Goal: Task Accomplishment & Management: Complete application form

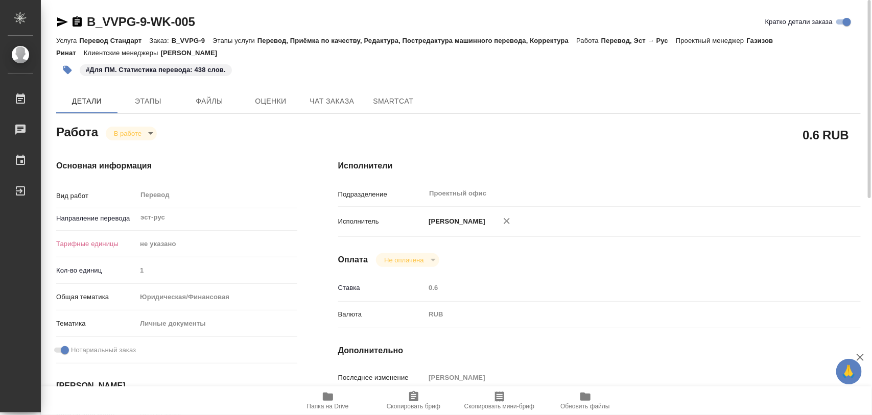
click at [69, 70] on icon "button" at bounding box center [67, 70] width 9 height 9
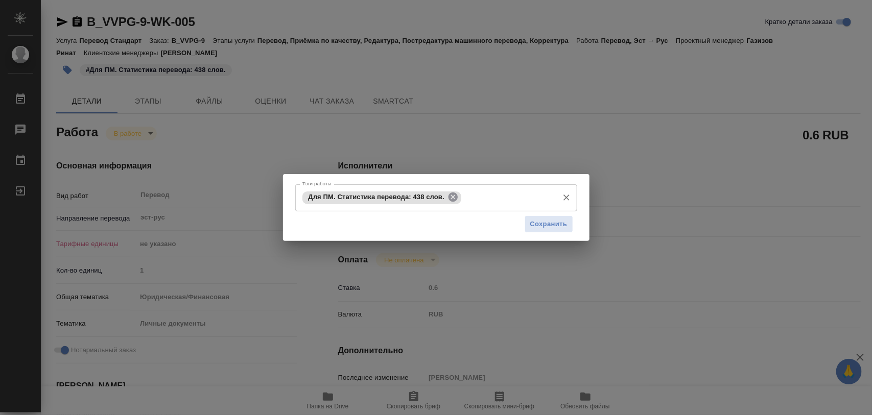
click at [455, 197] on icon at bounding box center [453, 197] width 9 height 9
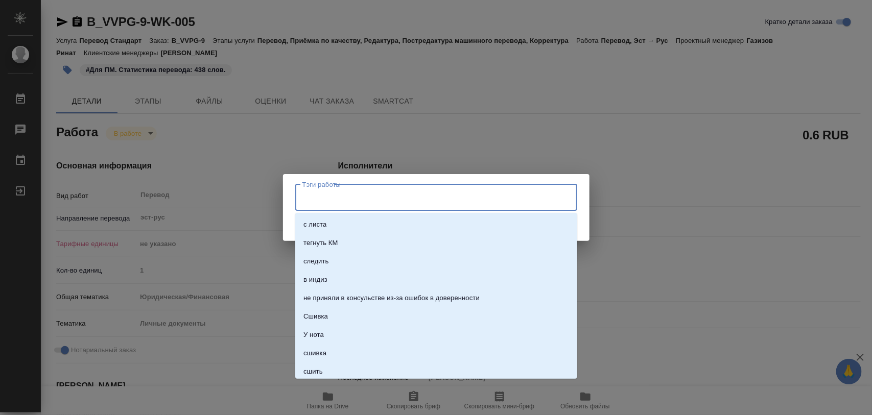
click at [451, 198] on input "Тэги работы" at bounding box center [426, 197] width 253 height 17
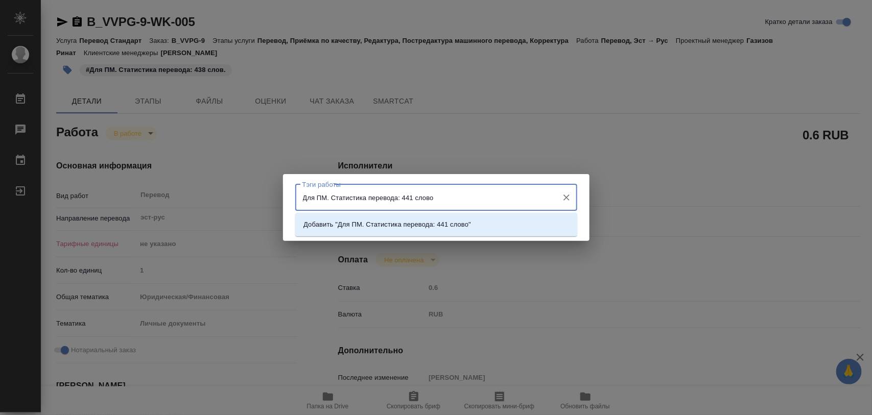
type input "Для ПМ. Статистика перевода: 441 слово."
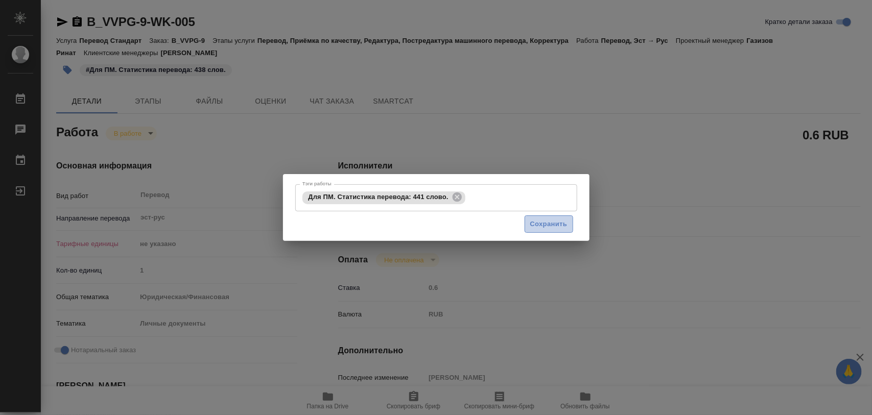
click at [539, 219] on span "Сохранить" at bounding box center [548, 225] width 37 height 12
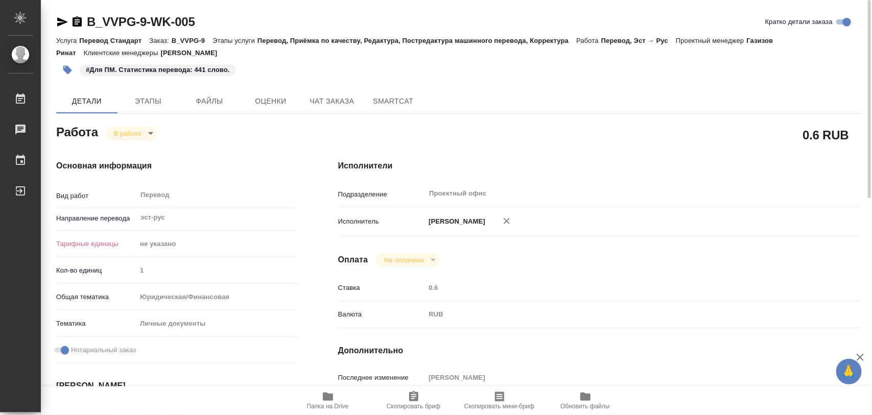
type input "inProgress"
type input "эст-рус"
type input "5a8b1489cc6b4906c91bfd89"
type input "1"
type input "yr-fn"
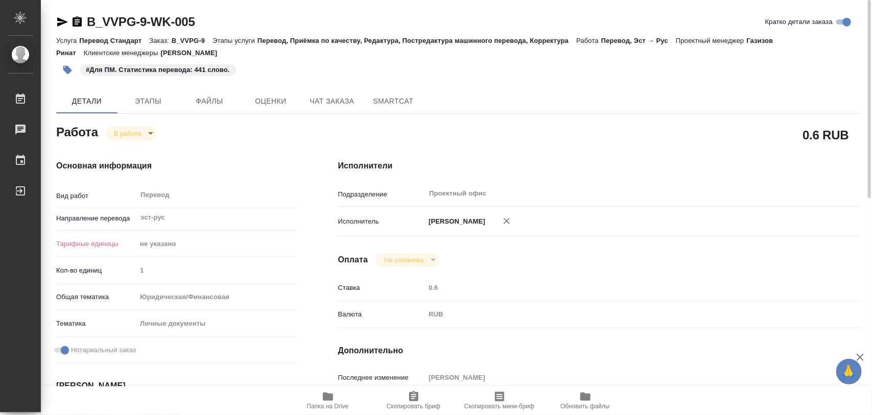
type input "5a8b8b956a9677013d343cfe"
checkbox input "true"
type input "09.09.2025 10:22"
type input "11.09.2025 20:17"
type input "15.09.2025 10:00"
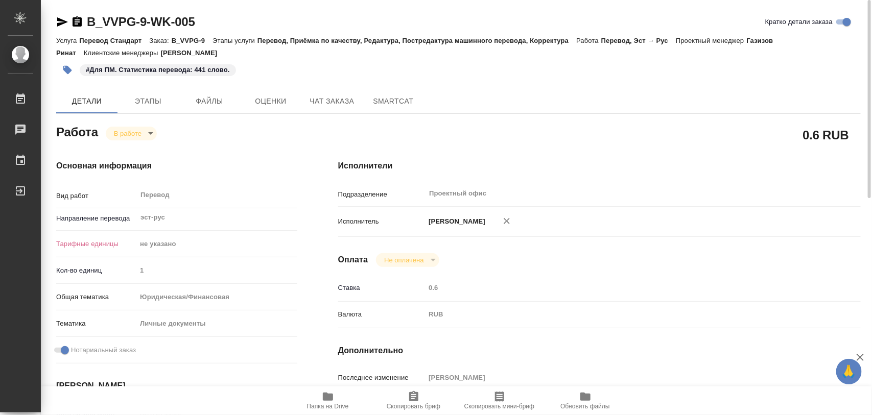
type input "15.09.2025 10:00"
type input "Проектный офис"
type input "notPayed"
type input "0.6"
type input "RUB"
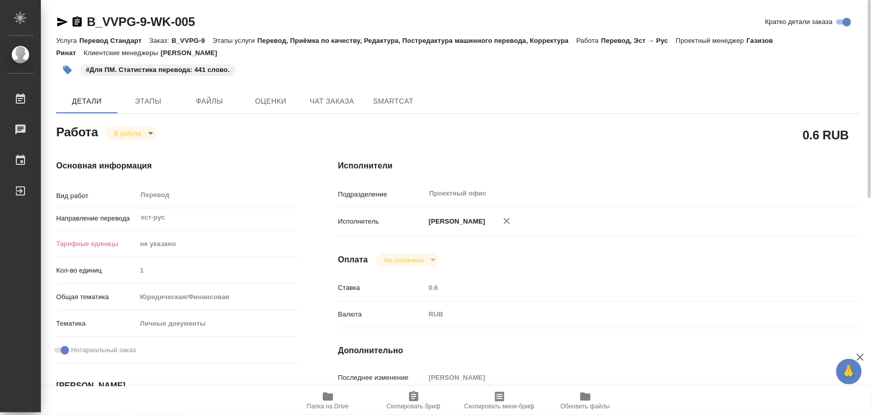
type input "[PERSON_NAME]"
type input "B_VVPG-9"
type input "Перевод Стандарт"
type input "Перевод, Приёмка по качеству, Редактура, Постредактура машинного перевода, Корр…"
type input "Богомолова Анастасия"
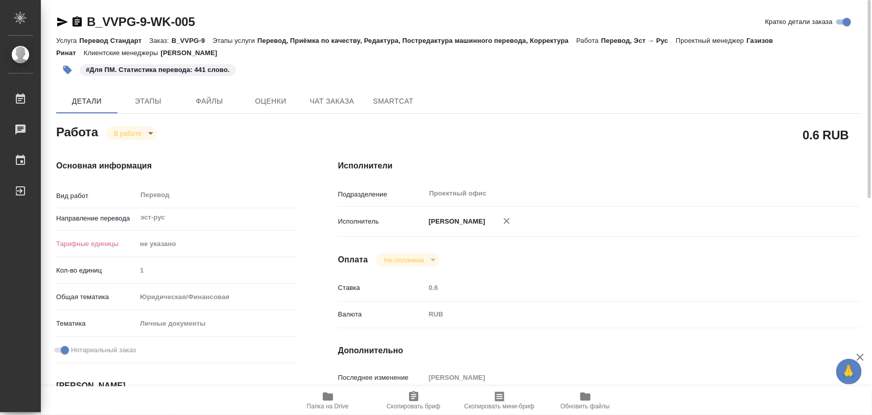
type input "Оксютович Ирина"
type input "/Clients/ООО Центр Дистрибьюции/Orders/B_VVPG-9"
click at [144, 139] on body "🙏 .cls-1 fill:#fff; AWATERA Iglakov Maksim Работы 0 Чаты График Выйти B_VVPG-9-…" at bounding box center [436, 207] width 872 height 415
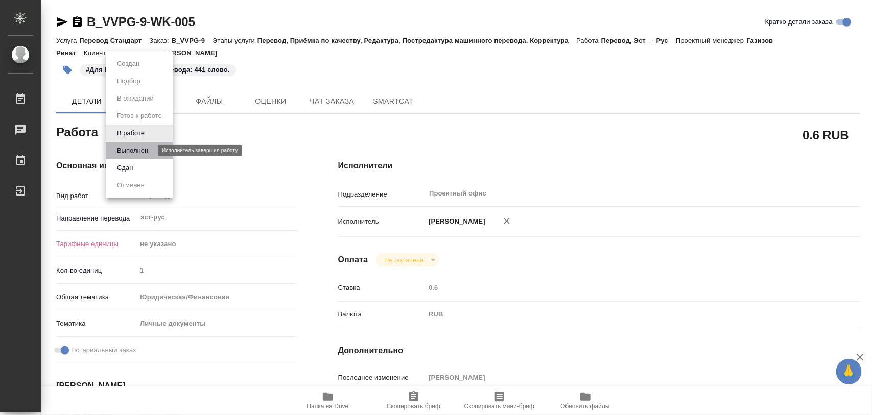
click at [144, 148] on button "Выполнен" at bounding box center [132, 150] width 37 height 11
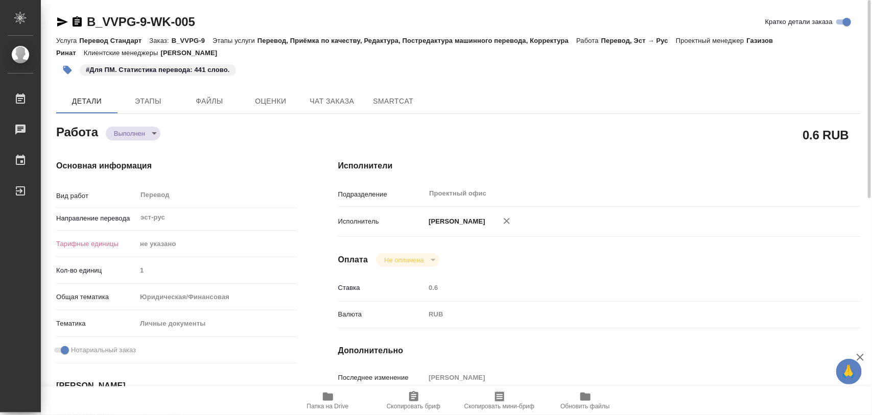
type textarea "x"
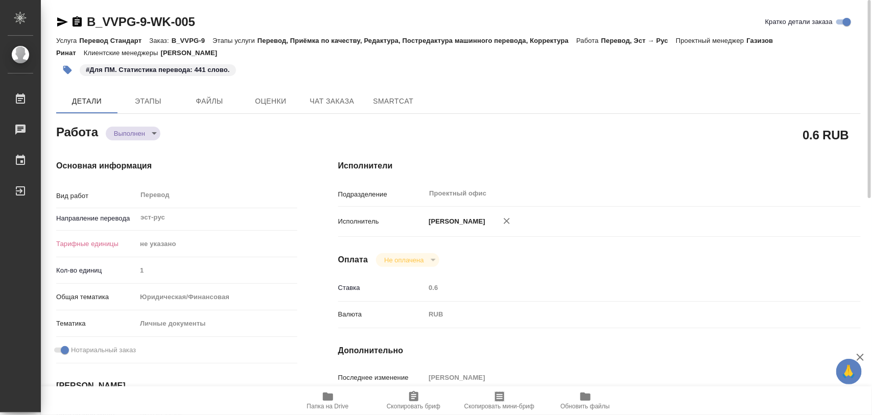
type textarea "x"
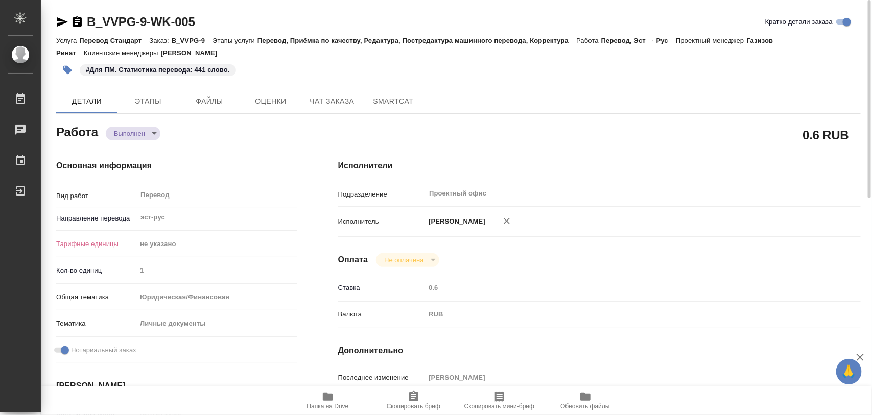
type textarea "x"
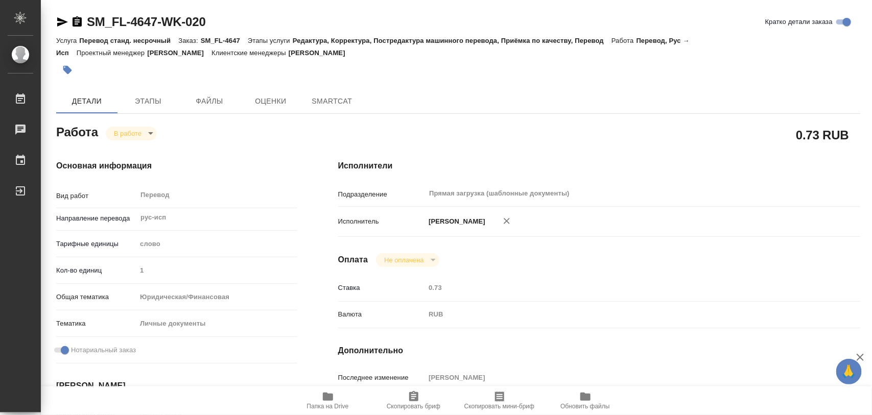
type textarea "x"
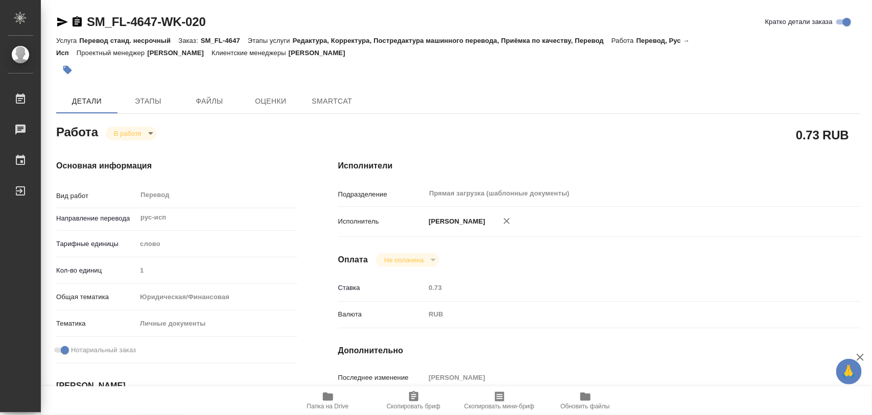
type textarea "x"
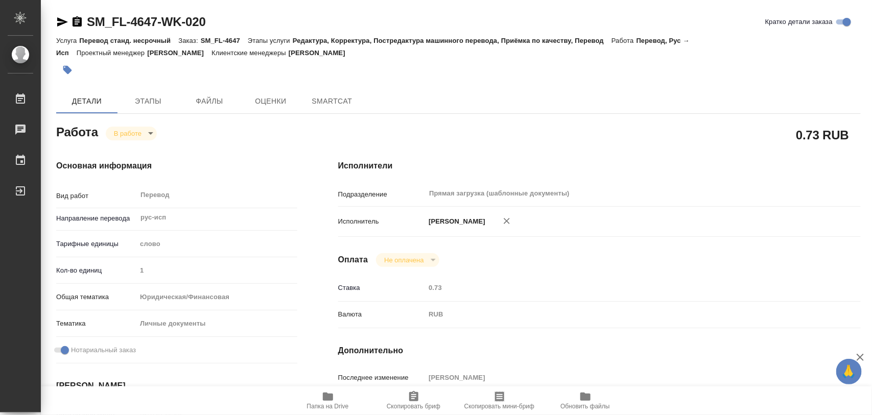
type textarea "x"
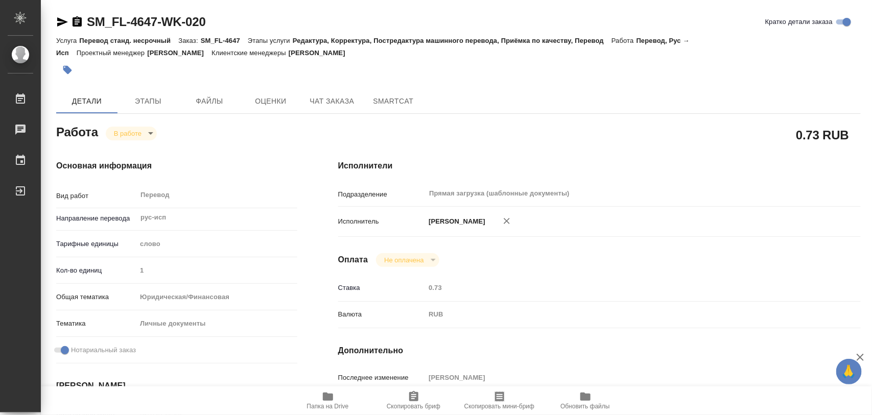
type textarea "x"
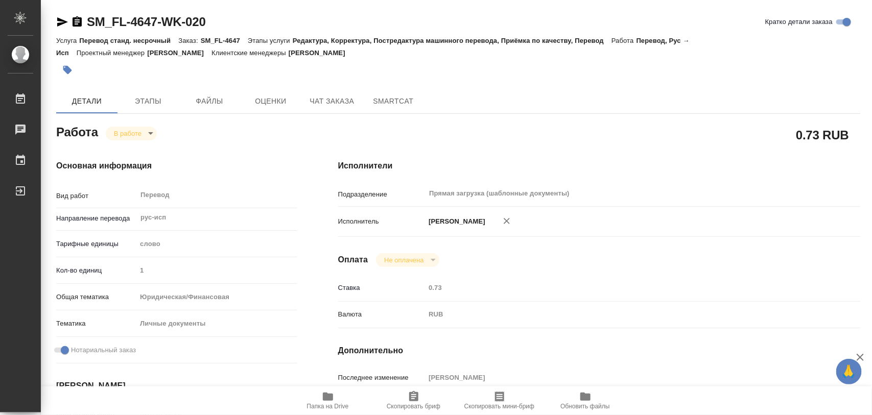
type textarea "x"
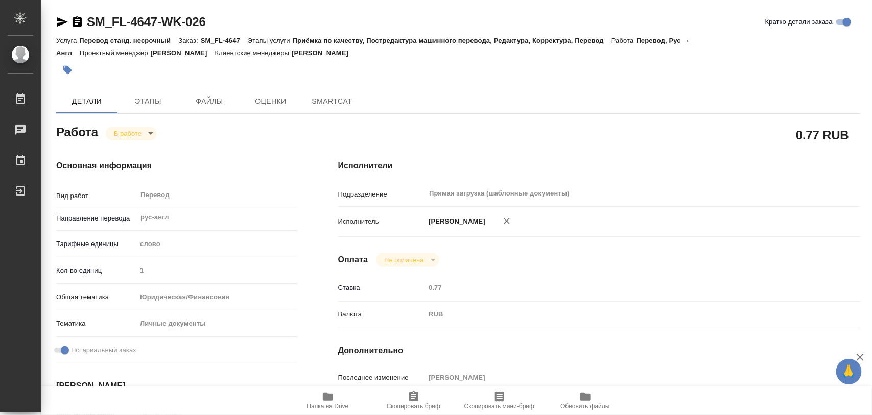
type textarea "x"
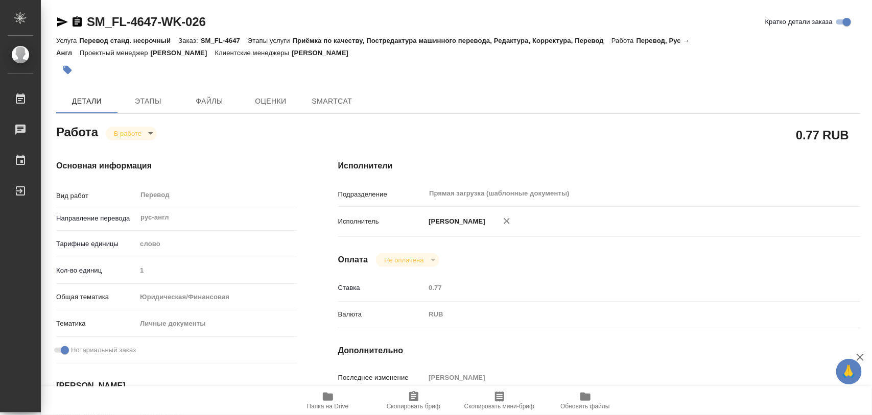
type textarea "x"
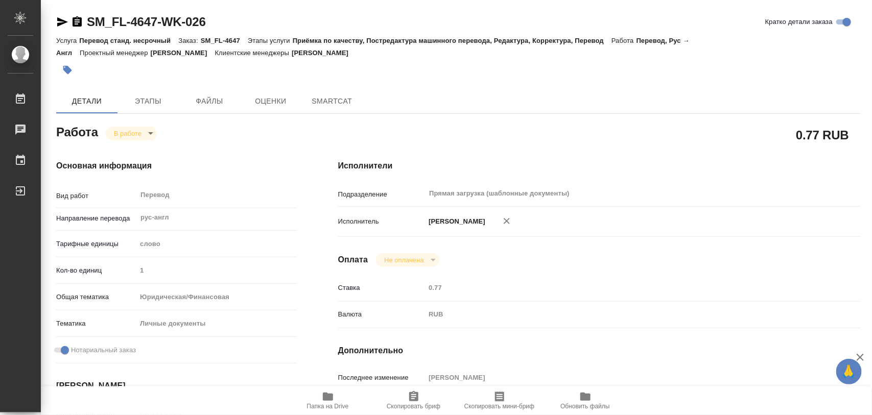
type textarea "x"
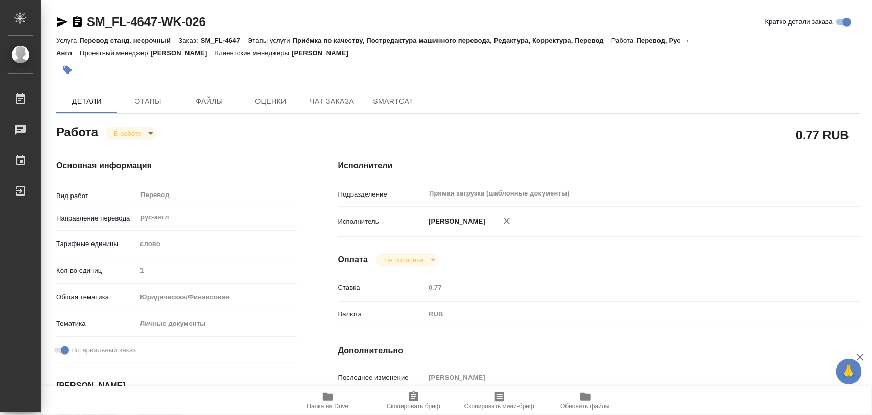
type textarea "x"
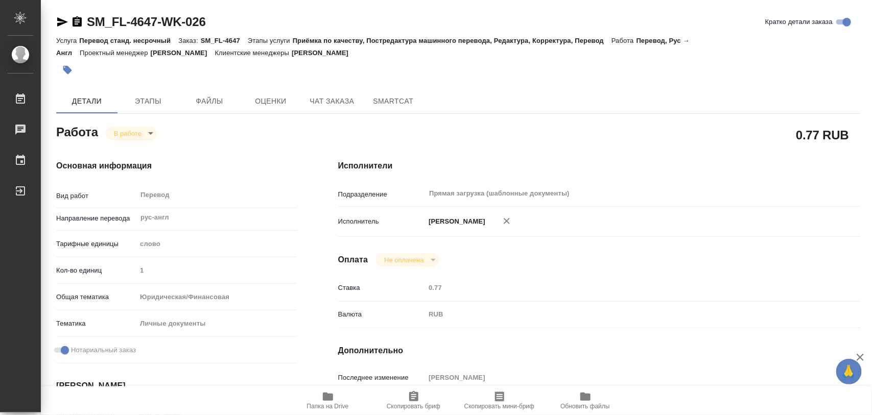
type textarea "x"
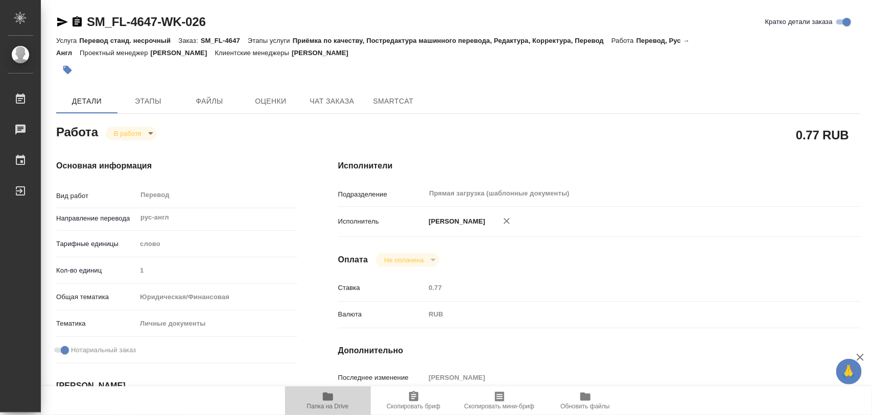
click at [335, 402] on span "Папка на Drive" at bounding box center [328, 400] width 74 height 19
click at [162, 103] on span "Этапы" at bounding box center [148, 101] width 49 height 13
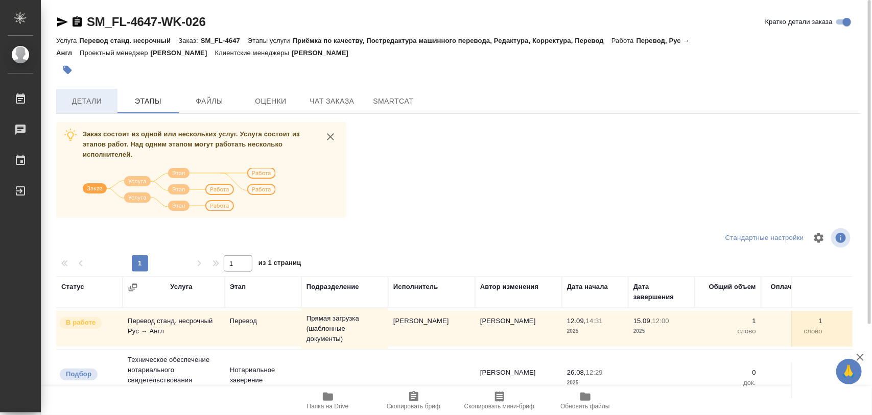
click at [96, 106] on span "Детали" at bounding box center [86, 101] width 49 height 13
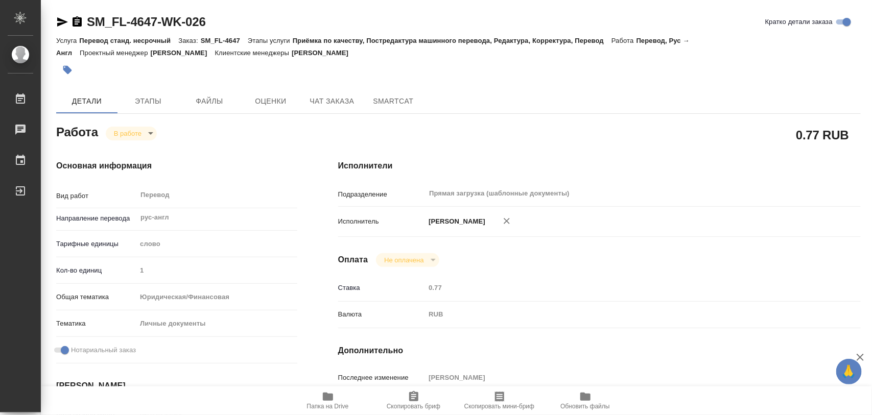
type textarea "x"
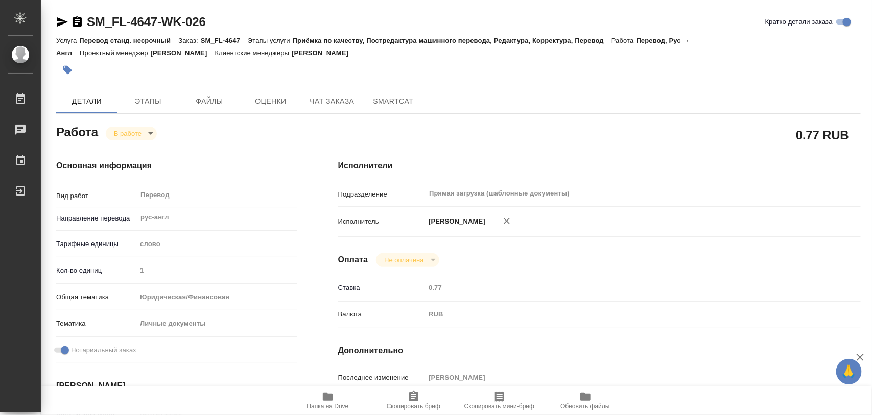
type textarea "x"
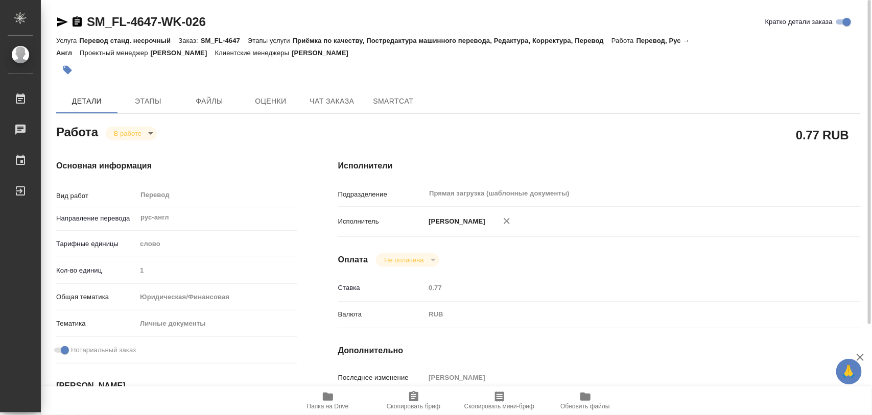
type textarea "x"
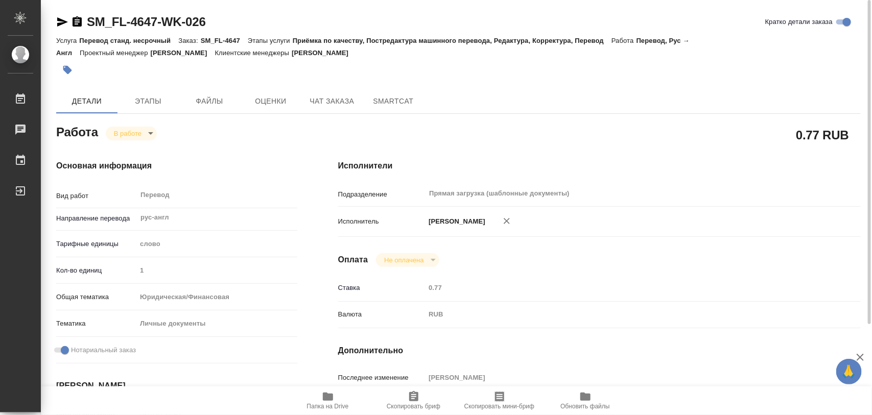
click at [65, 70] on icon "button" at bounding box center [67, 70] width 9 height 9
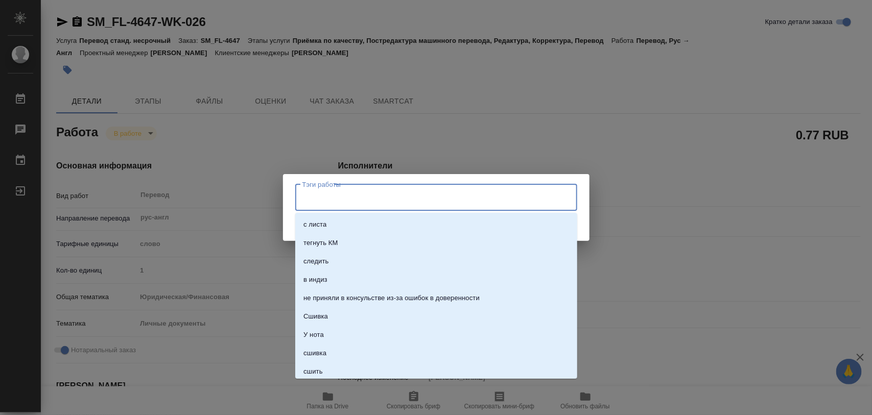
click at [359, 198] on input "Тэги работы" at bounding box center [426, 197] width 253 height 17
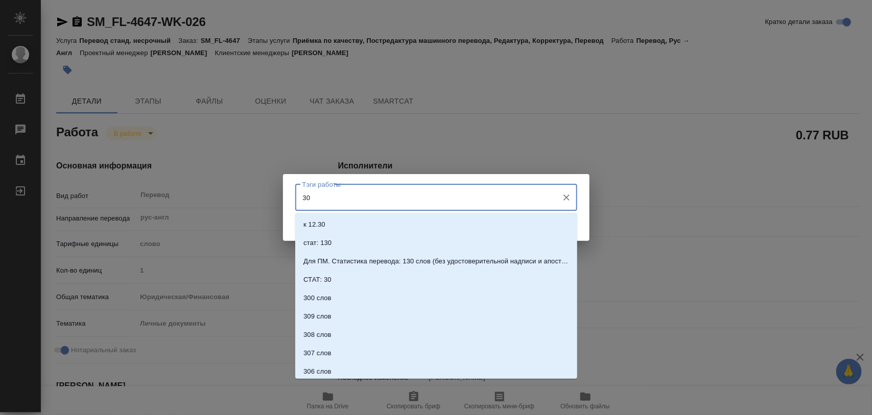
type input "300"
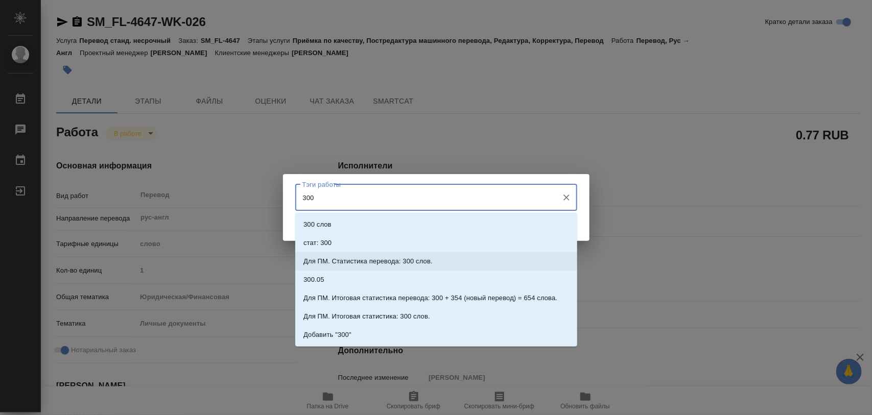
click at [407, 262] on p "Для ПМ. Статистика перевода: 300 слов." at bounding box center [367, 261] width 129 height 10
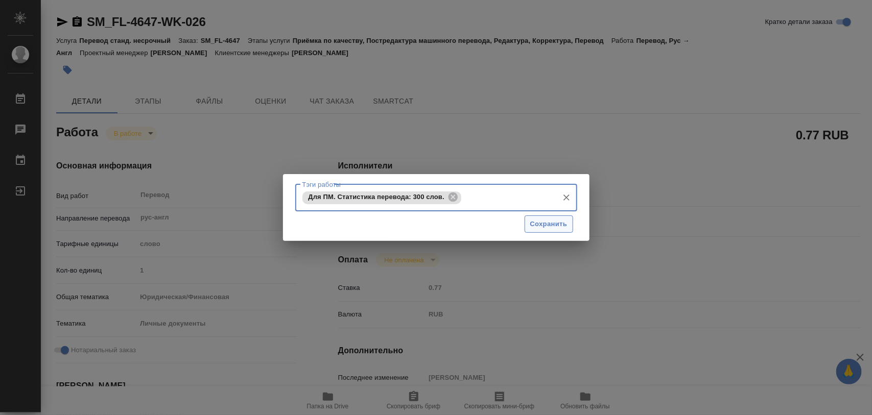
click at [548, 228] on span "Сохранить" at bounding box center [548, 225] width 37 height 12
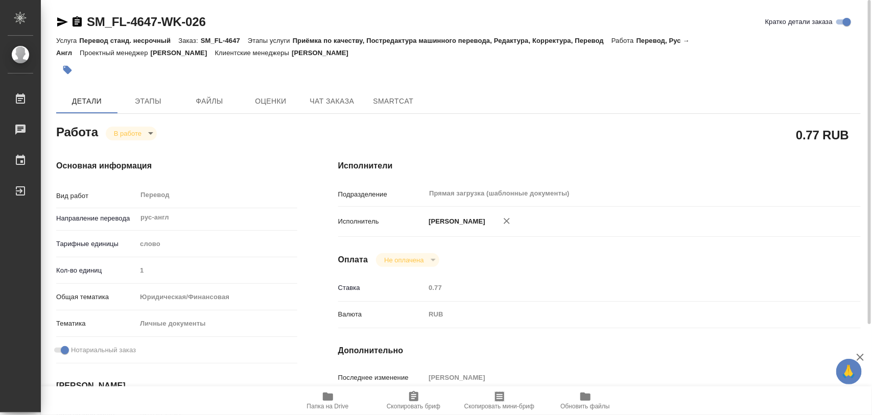
type input "inProgress"
type textarea "Перевод"
type textarea "x"
type input "рус-англ"
type input "5a8b1489cc6b4906c91bfd90"
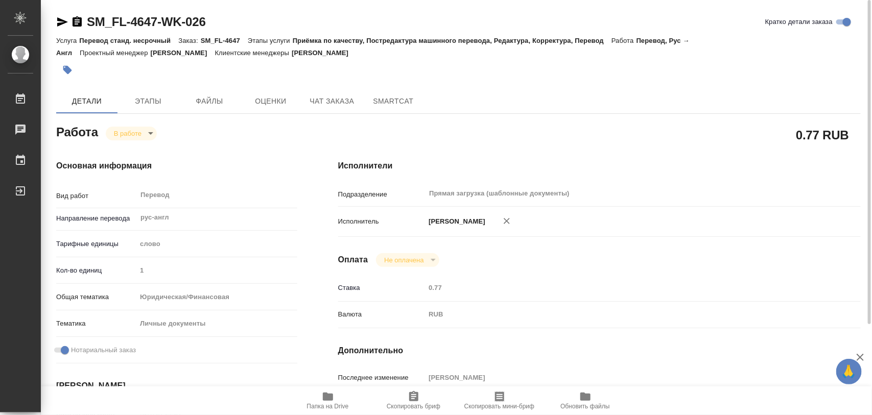
type input "1"
type input "yr-fn"
type input "5a8b8b956a9677013d343cfe"
checkbox input "true"
type input "12.09.2025 14:31"
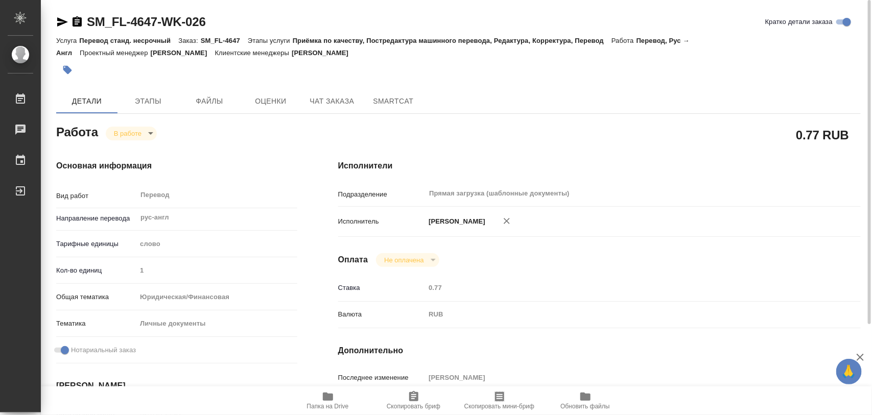
type input "12.09.2025 14:32"
type input "[DATE] 12:00"
type input "Прямая загрузка (шаблонные документы)"
type input "notPayed"
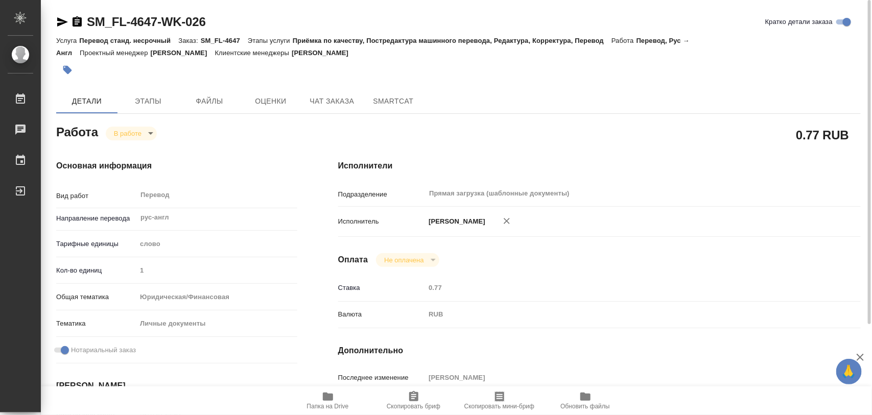
type input "0.77"
type input "RUB"
type input "[PERSON_NAME]"
type textarea "x"
type textarea "/Clients/FL_SM/Orders/SM_FL-4647/Translated/SM_FL-4647-WK-026"
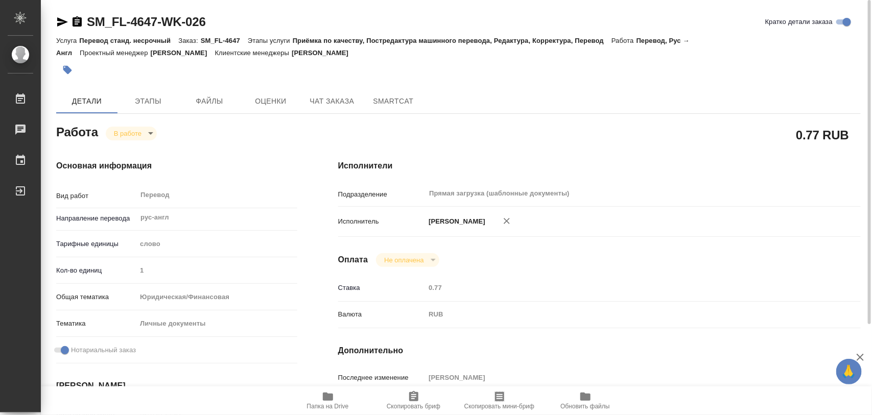
type textarea "x"
type input "SM_FL-4647"
type input "Перевод станд. несрочный"
type input "Приёмка по качеству, Постредактура машинного перевода, Редактура, Корректура, П…"
type input "[PERSON_NAME]"
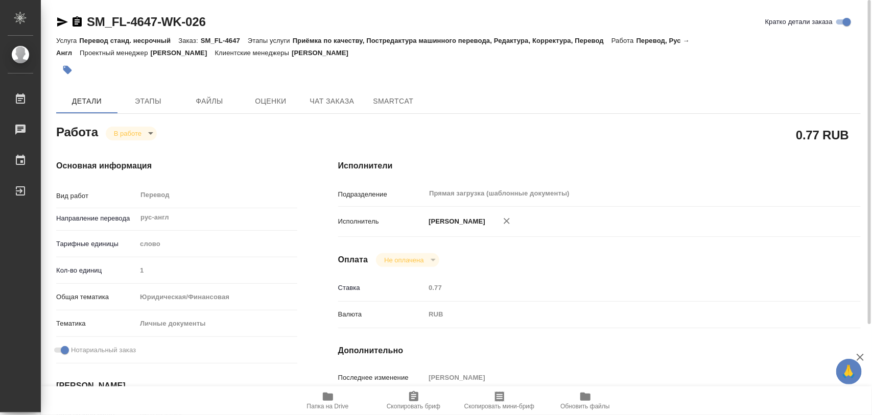
type input "/Clients/FL_SM/Orders/SM_FL-4647"
type textarea "x"
type textarea "2 справки о несуд с [DEMOGRAPHIC_DATA] в сорсе 1 копию справки переводим на анг…"
type textarea "x"
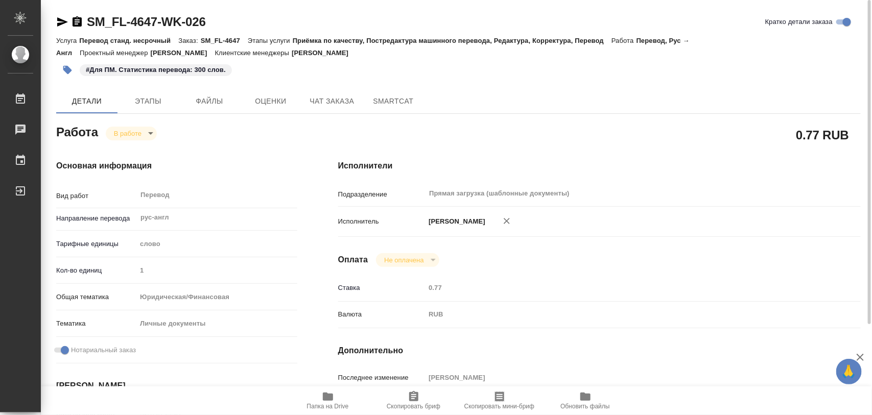
type textarea "x"
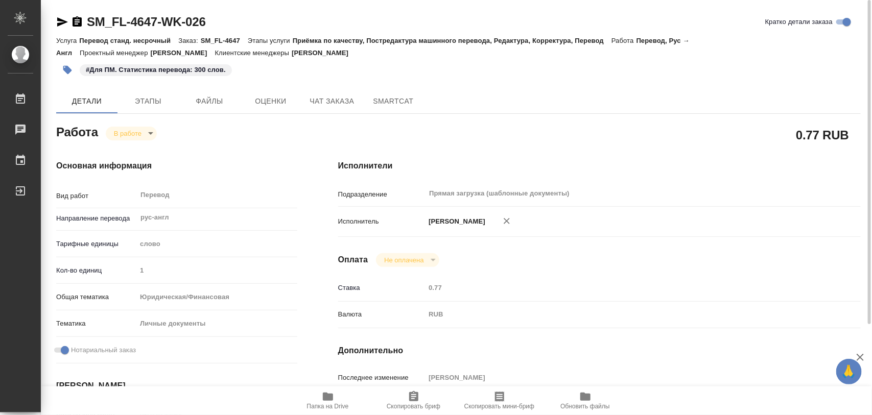
type textarea "x"
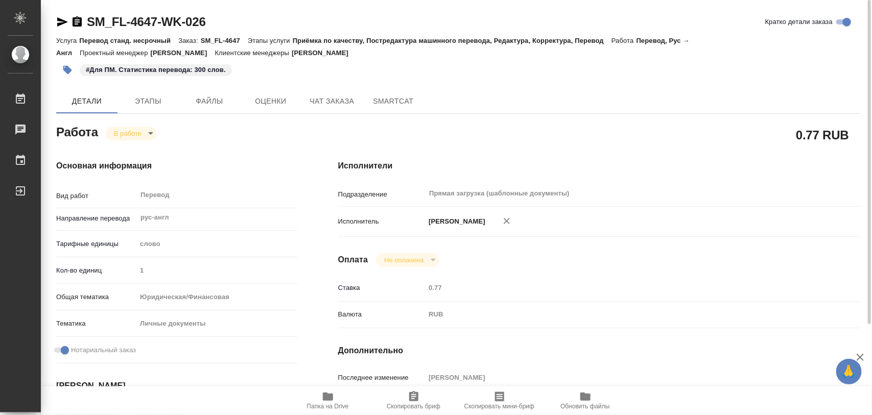
type textarea "x"
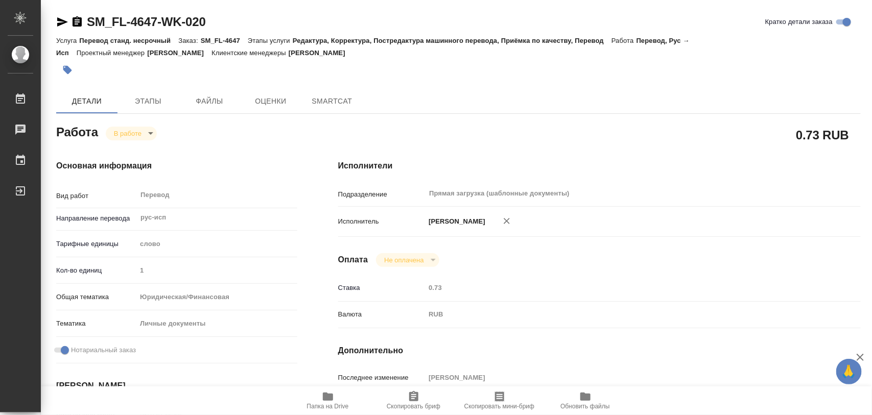
type textarea "x"
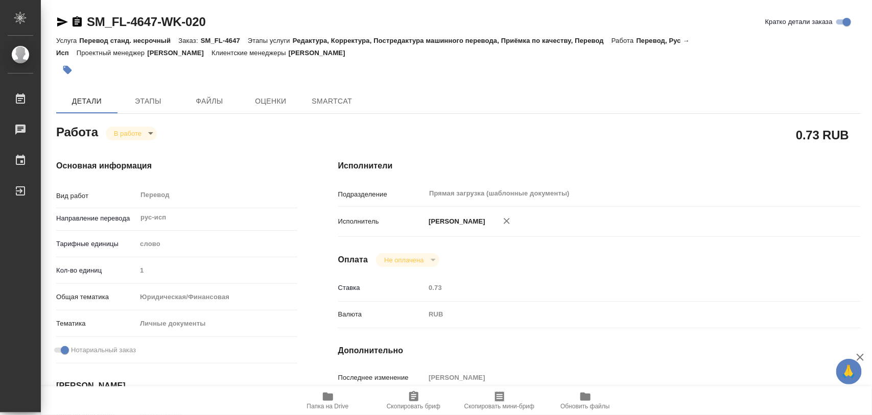
type textarea "x"
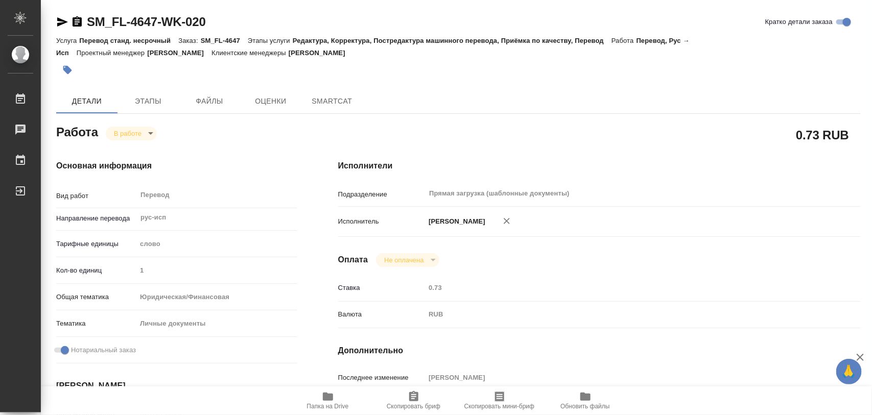
type textarea "x"
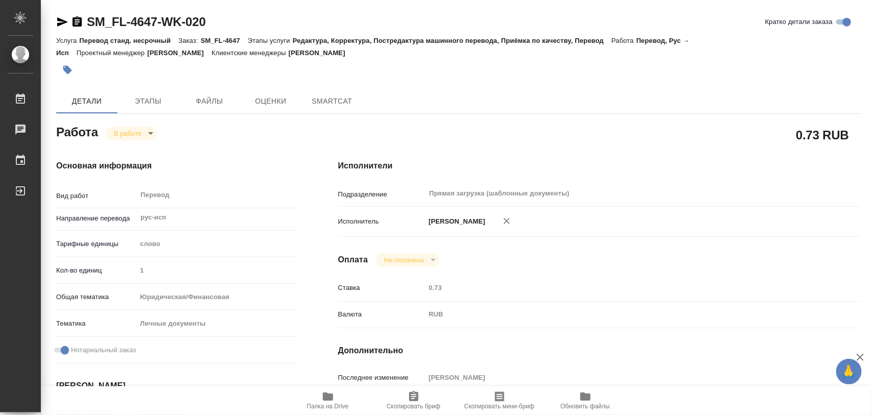
type textarea "x"
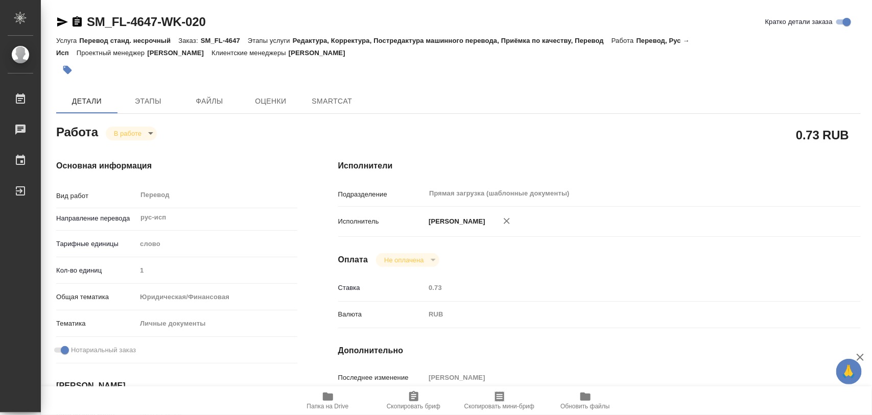
type textarea "x"
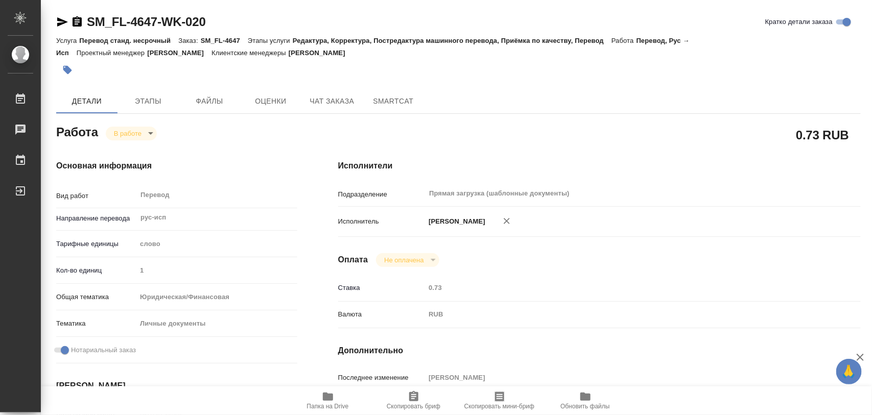
type textarea "x"
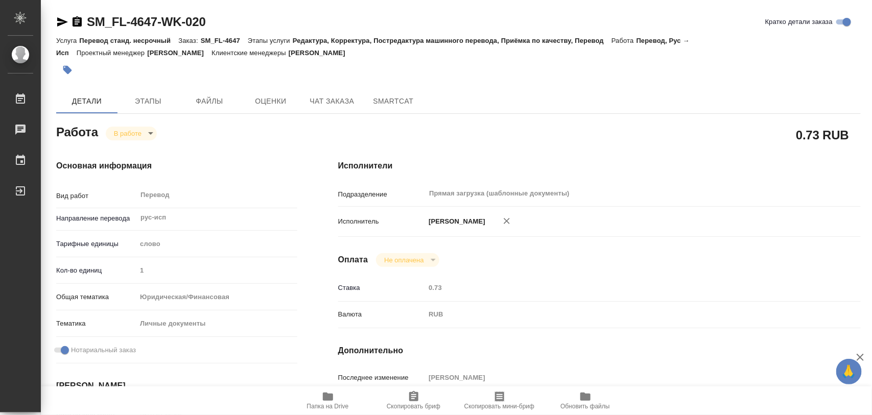
type textarea "x"
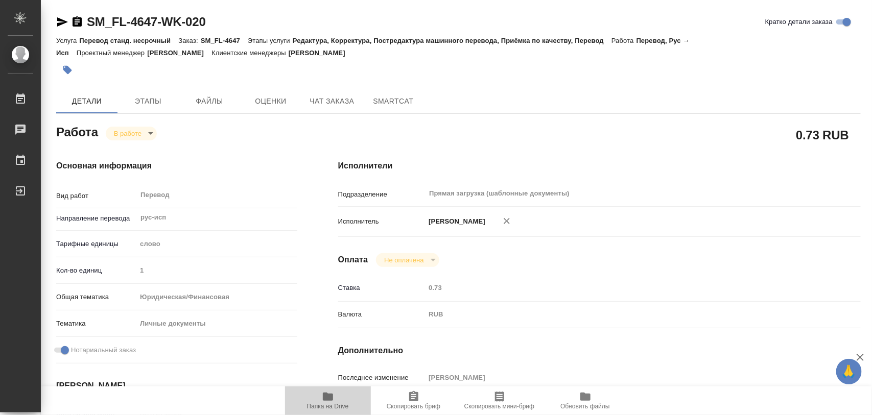
click at [327, 400] on icon "button" at bounding box center [328, 397] width 10 height 8
click at [67, 62] on button "button" at bounding box center [67, 70] width 22 height 22
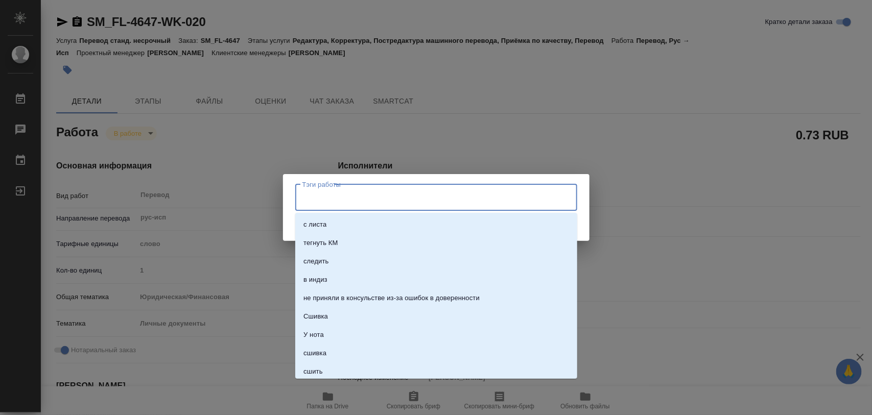
click at [403, 195] on input "Тэги работы" at bounding box center [426, 197] width 253 height 17
type input "300"
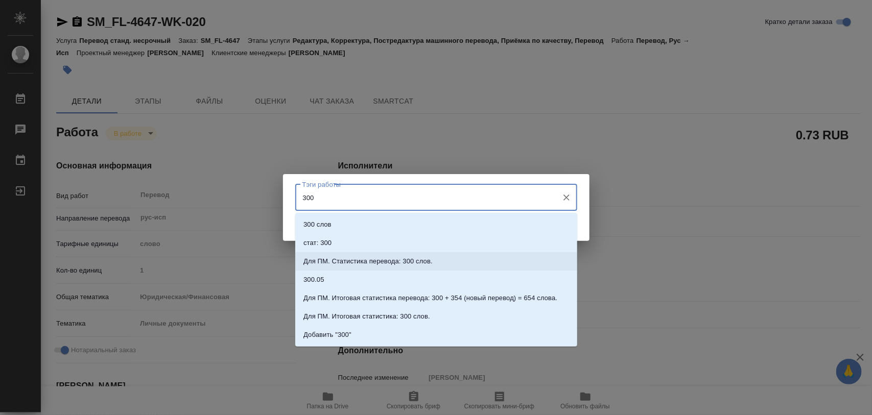
click at [407, 262] on p "Для ПМ. Статистика перевода: 300 слов." at bounding box center [367, 261] width 129 height 10
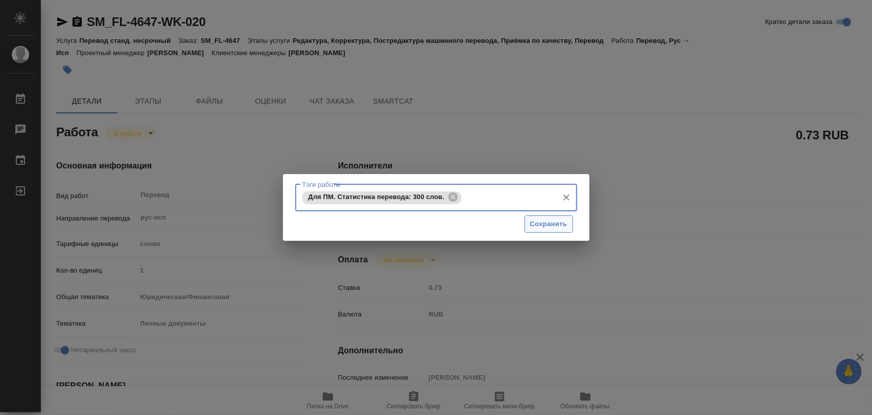
click at [542, 224] on span "Сохранить" at bounding box center [548, 225] width 37 height 12
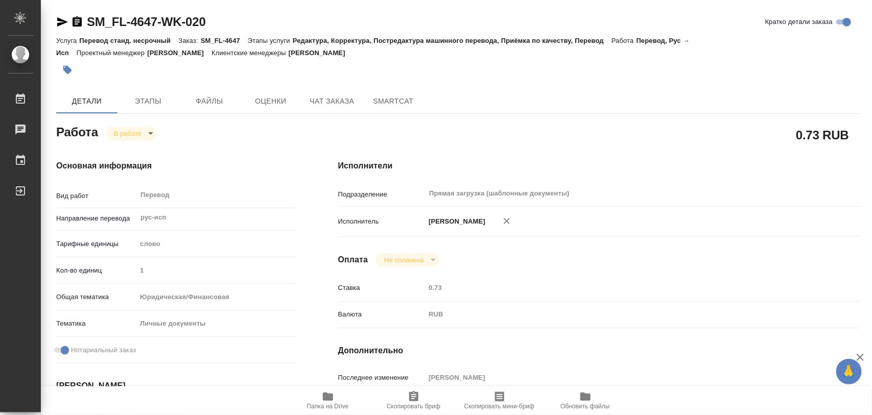
type input "inProgress"
type textarea "Перевод"
type textarea "x"
type input "рус-исп"
type input "5a8b1489cc6b4906c91bfd90"
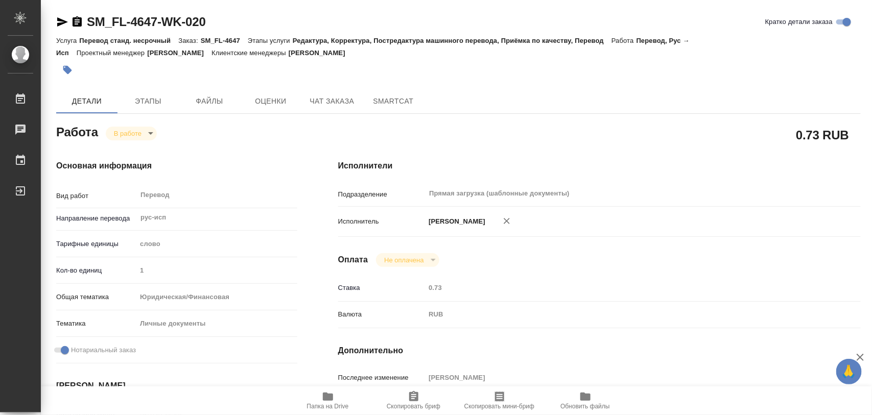
type input "1"
type input "yr-fn"
type input "5a8b8b956a9677013d343cfe"
checkbox input "true"
type input "[DATE] 12:28"
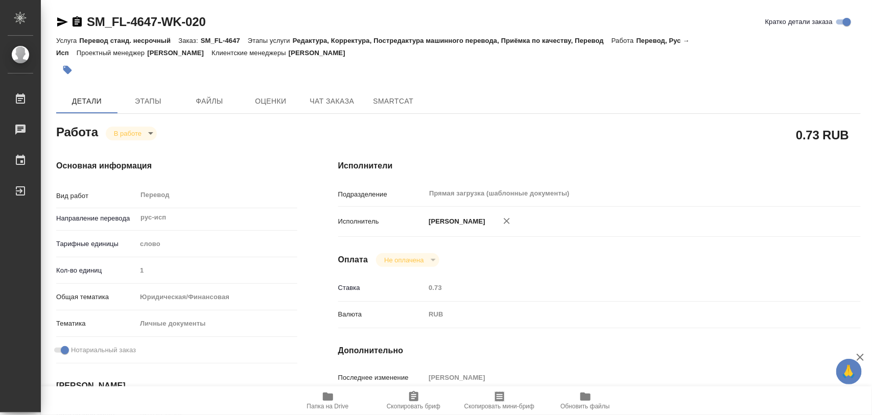
type input "[DATE] 14:24"
type input "[DATE] 12:00"
type input "Прямая загрузка (шаблонные документы)"
type input "notPayed"
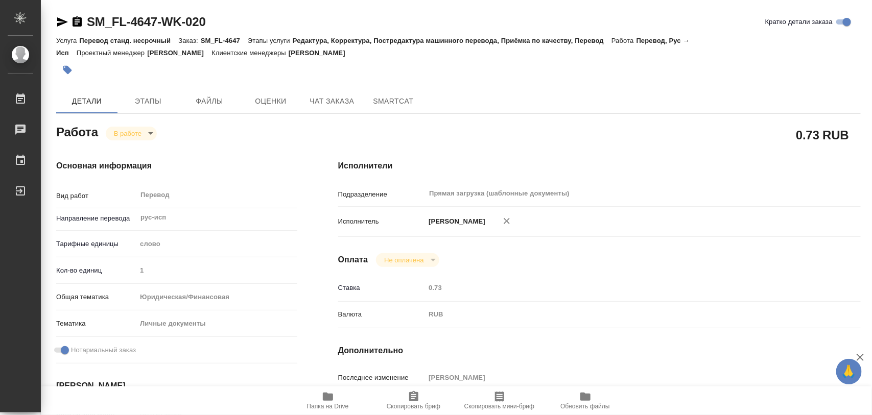
type input "0.73"
type input "RUB"
type input "[PERSON_NAME]"
type textarea "x"
type textarea "/Clients/FL_SM/Orders/SM_FL-4647/Translated/SM_FL-4647-WK-020"
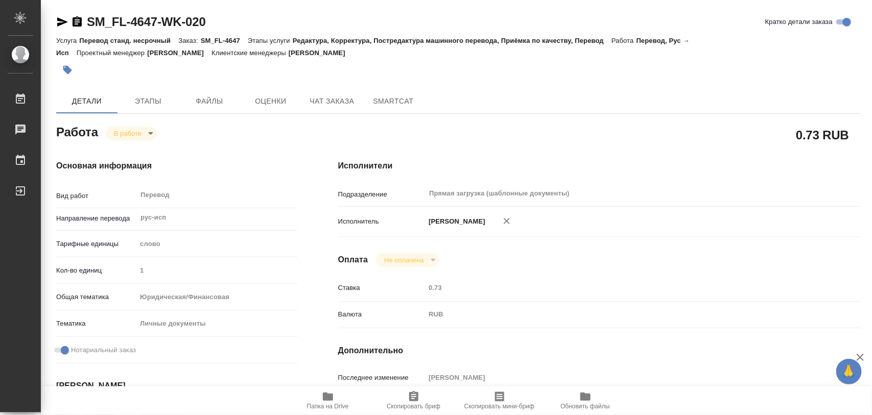
type textarea "x"
type input "SM_FL-4647"
type input "Перевод станд. несрочный"
type input "Редактура, Корректура, Постредактура машинного перевода, Приёмка по качеству, П…"
type input "[PERSON_NAME]"
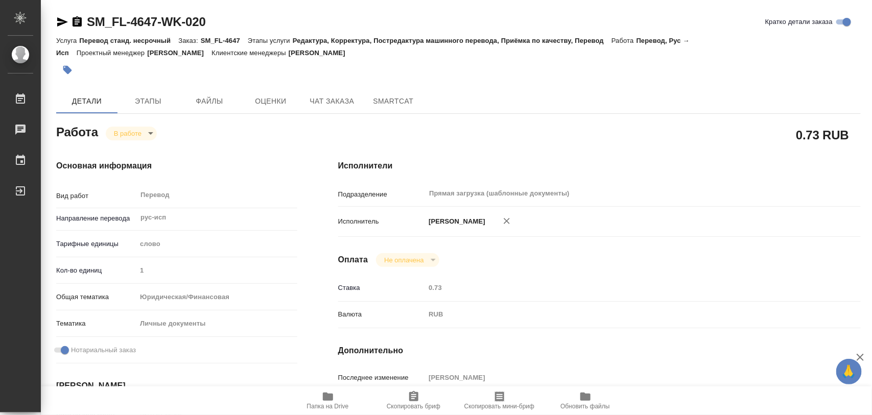
type input "/Clients/FL_SM/Orders/SM_FL-4647"
type textarea "x"
type textarea "2 справки о несуд с [DEMOGRAPHIC_DATA] в сорсе 1 копию справки переводим на анг…"
type textarea "x"
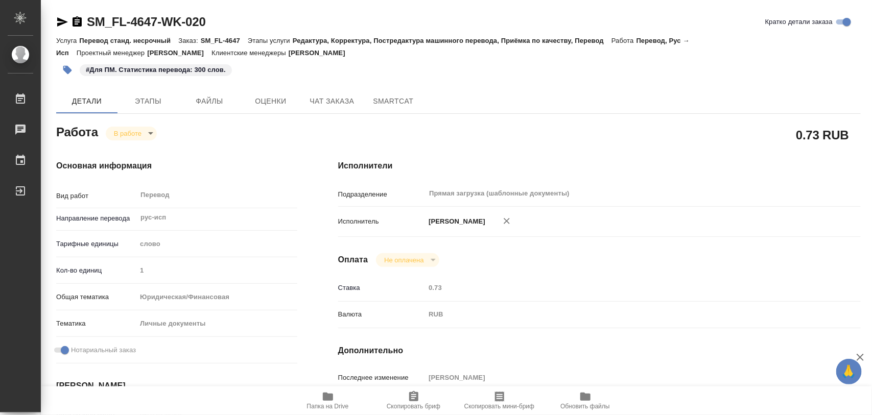
type textarea "x"
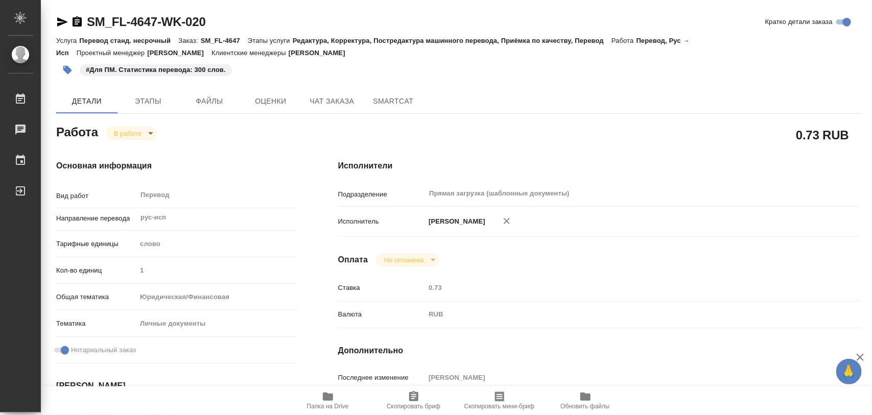
type textarea "x"
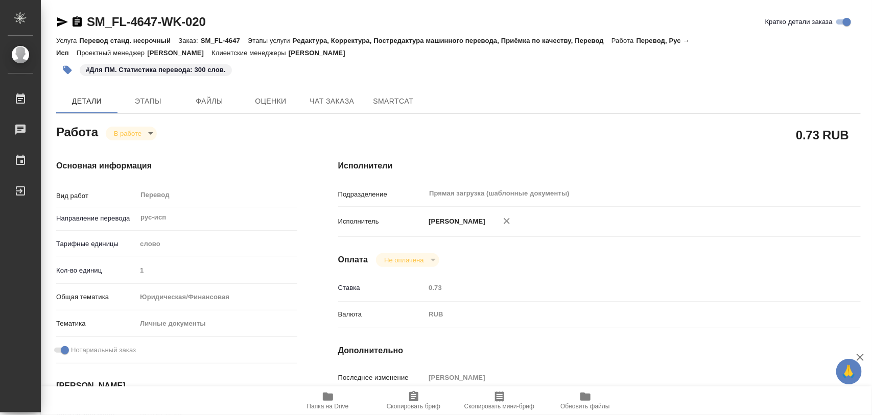
type textarea "x"
